Goal: Task Accomplishment & Management: Use online tool/utility

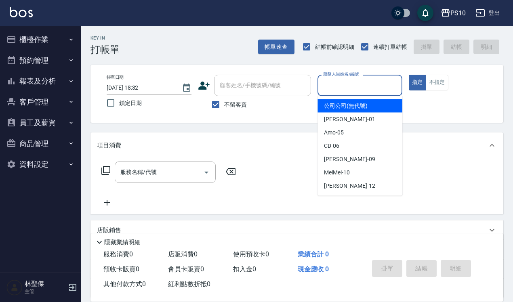
click at [359, 87] on input "服務人員姓名/編號" at bounding box center [360, 85] width 78 height 14
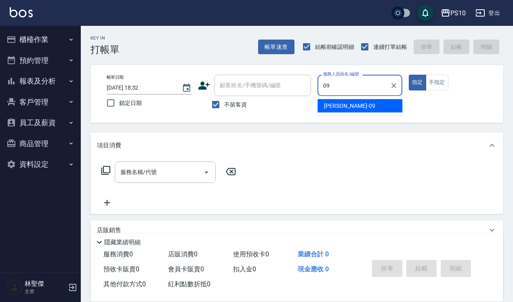
type input "[PERSON_NAME]-09"
type button "true"
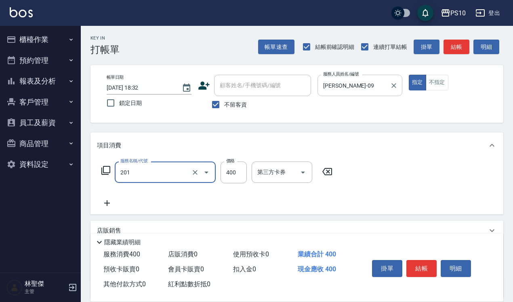
type input "剪髮(201)"
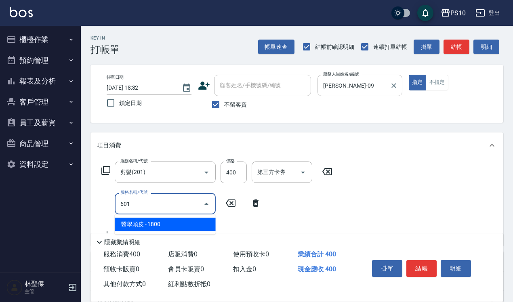
type input "醫學頭皮(601)"
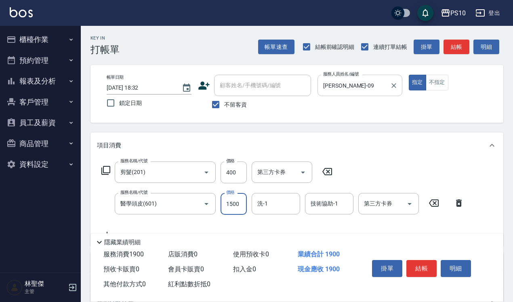
type input "1500"
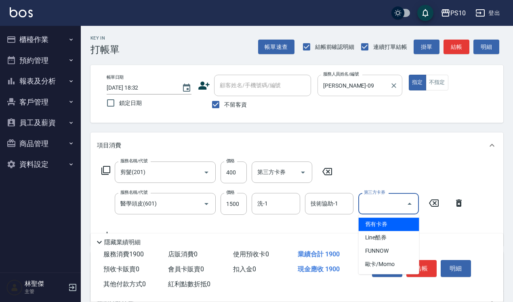
type input "舊有卡券"
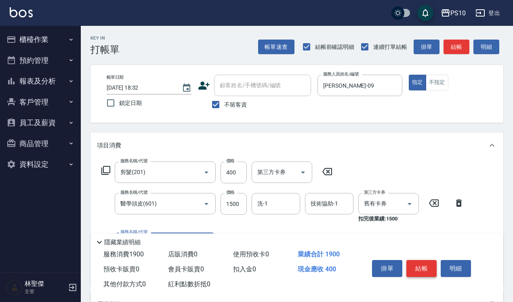
click at [428, 261] on button "結帳" at bounding box center [422, 268] width 30 height 17
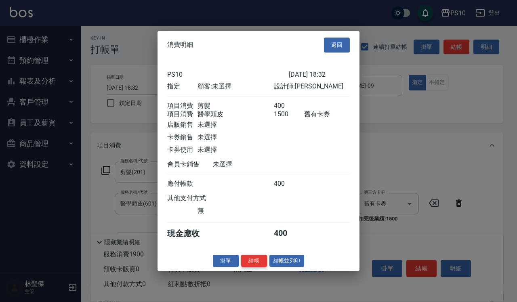
click at [251, 264] on button "結帳" at bounding box center [254, 261] width 26 height 13
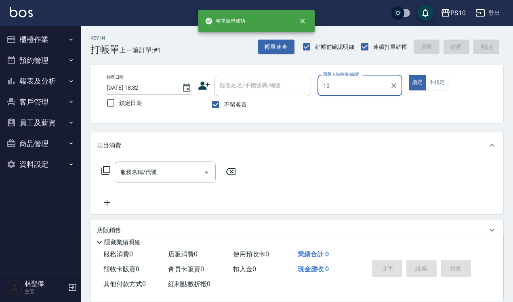
type input "MeiMei-10"
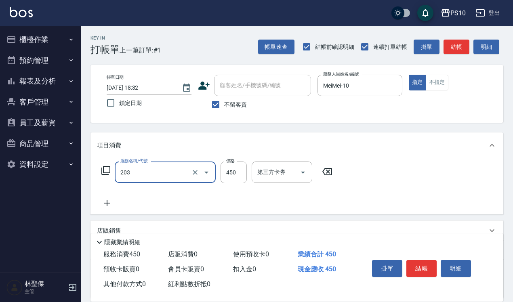
type input "剪+洗(203)"
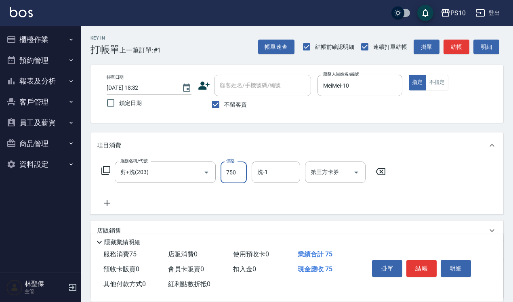
type input "750"
click at [418, 268] on button "結帳" at bounding box center [422, 268] width 30 height 17
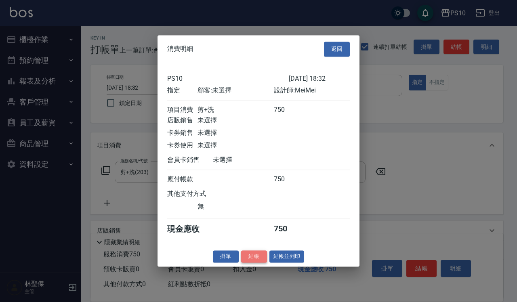
click at [258, 263] on button "結帳" at bounding box center [254, 257] width 26 height 13
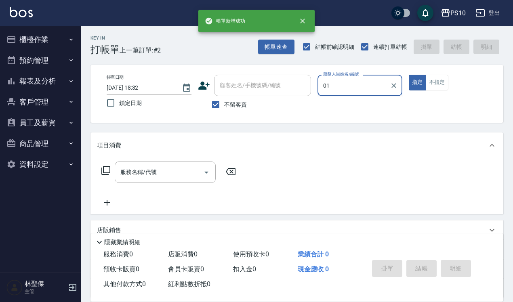
type input "[PERSON_NAME]-01"
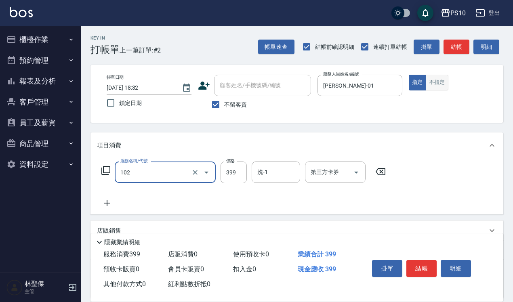
type input "SPA洗髮399(102)"
click at [437, 80] on button "不指定" at bounding box center [437, 83] width 23 height 16
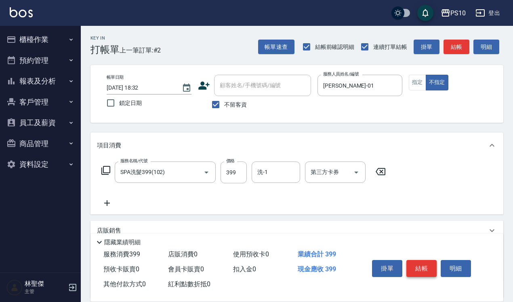
click at [419, 268] on button "結帳" at bounding box center [422, 268] width 30 height 17
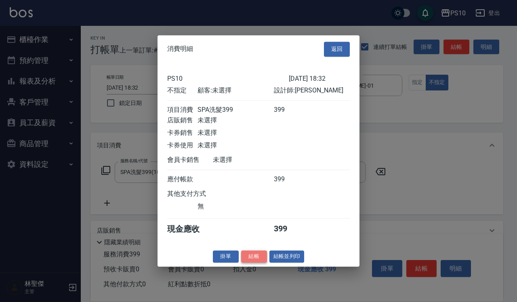
click at [249, 263] on button "結帳" at bounding box center [254, 257] width 26 height 13
type input "[DATE] 18:33"
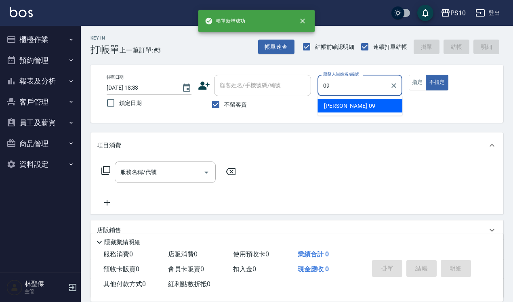
type input "[PERSON_NAME]-09"
type button "false"
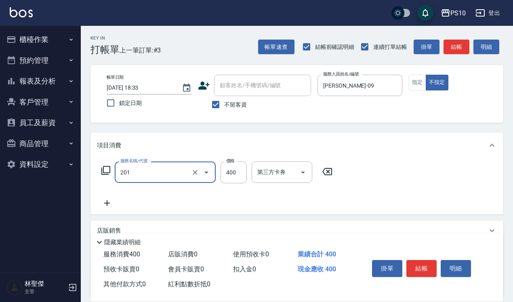
type input "剪髮(201)"
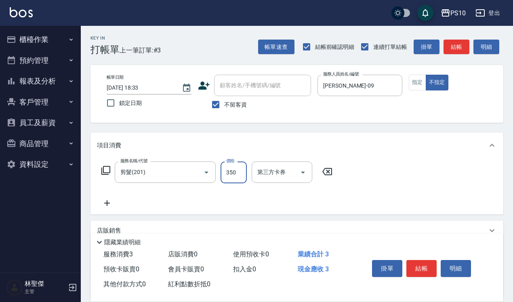
type input "350"
click at [416, 83] on button "指定" at bounding box center [417, 83] width 17 height 16
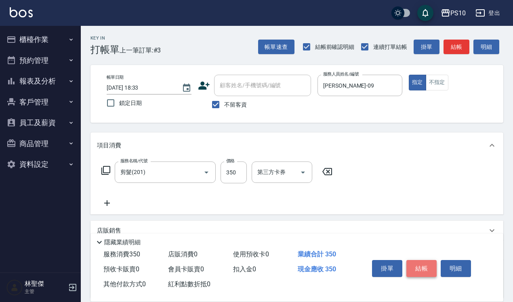
click at [418, 268] on button "結帳" at bounding box center [422, 268] width 30 height 17
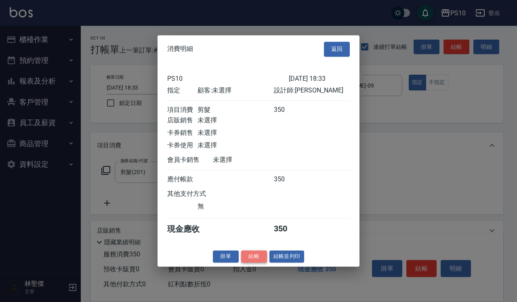
click at [246, 263] on button "結帳" at bounding box center [254, 257] width 26 height 13
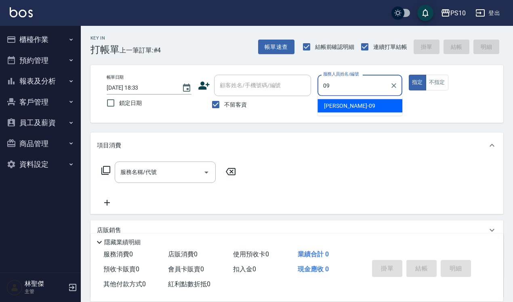
type input "[PERSON_NAME]-09"
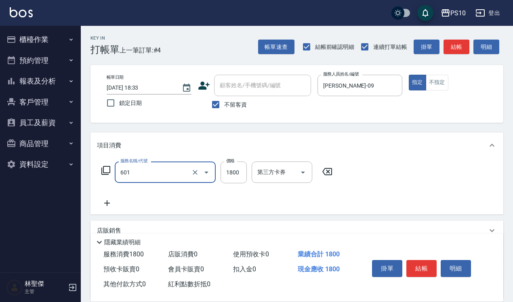
type input "醫學頭皮(601)"
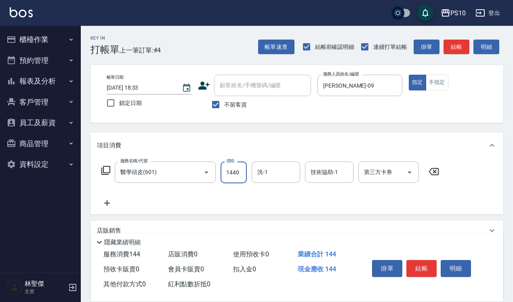
type input "1440"
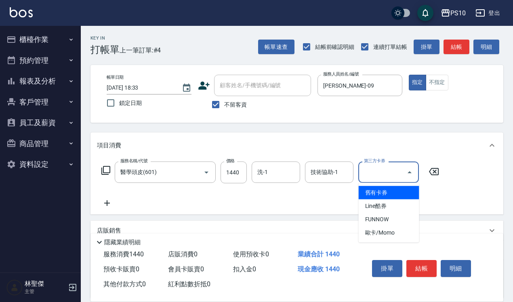
type input "舊有卡券"
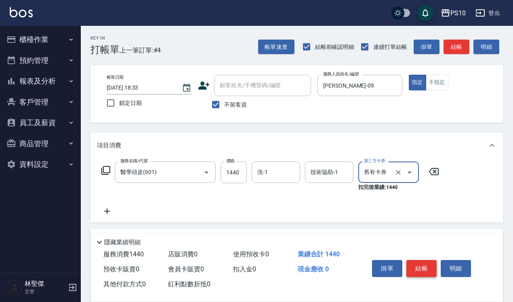
click at [419, 273] on button "結帳" at bounding box center [422, 268] width 30 height 17
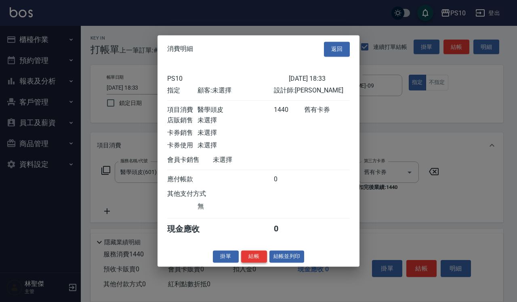
click at [260, 263] on button "結帳" at bounding box center [254, 257] width 26 height 13
